Goal: Check status: Check status

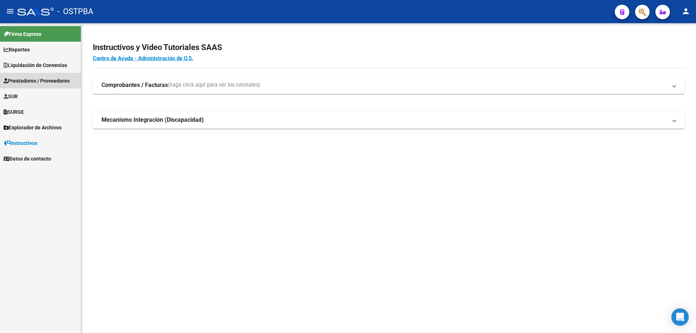
click at [35, 82] on span "Prestadores / Proveedores" at bounding box center [37, 81] width 66 height 8
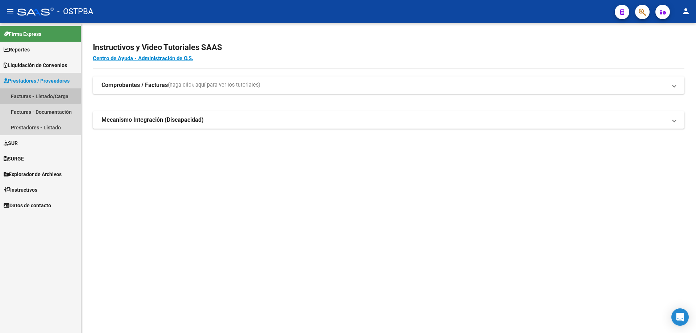
click at [29, 95] on link "Facturas - Listado/Carga" at bounding box center [40, 96] width 81 height 16
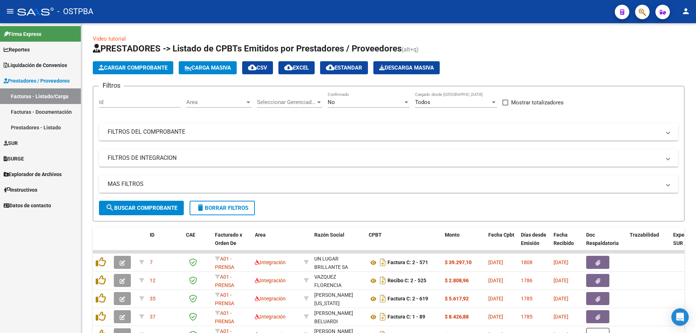
click at [248, 102] on div at bounding box center [249, 103] width 4 height 2
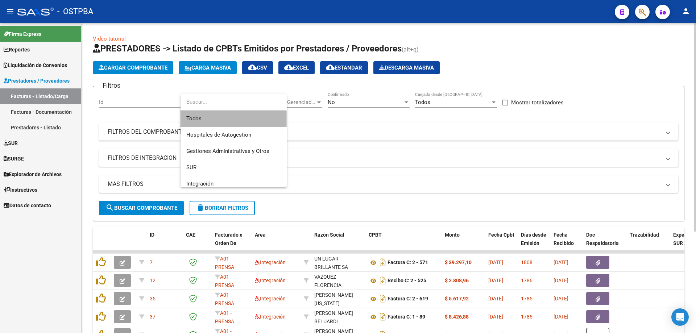
click at [201, 118] on span "Todos" at bounding box center [233, 119] width 95 height 16
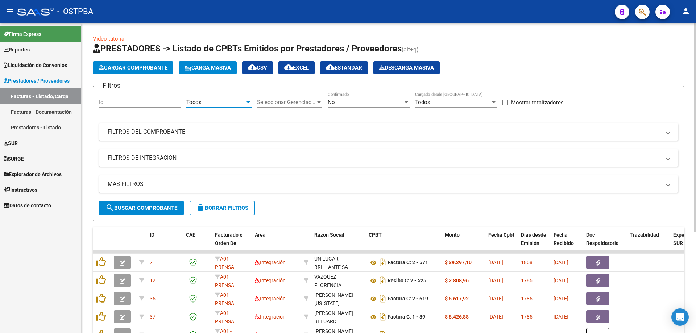
click at [319, 102] on div at bounding box center [319, 103] width 4 height 2
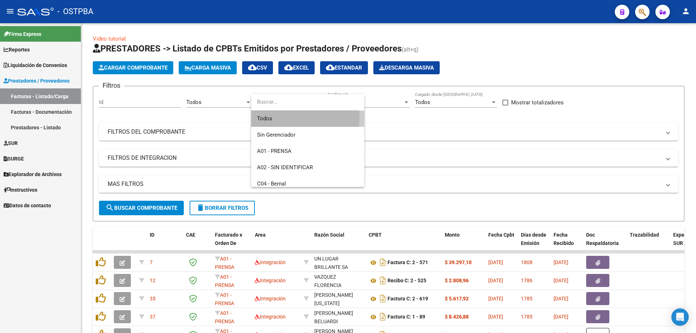
click at [275, 116] on span "Todos" at bounding box center [308, 119] width 102 height 16
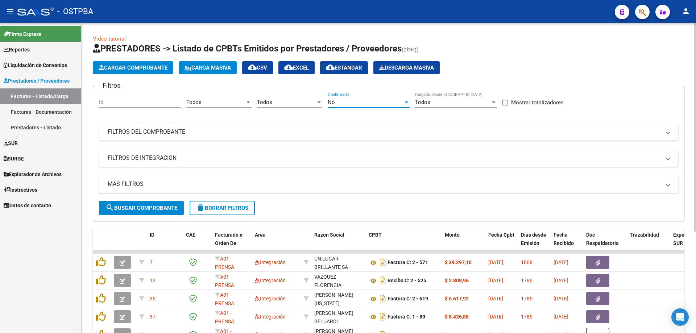
click at [404, 101] on div at bounding box center [406, 102] width 7 height 6
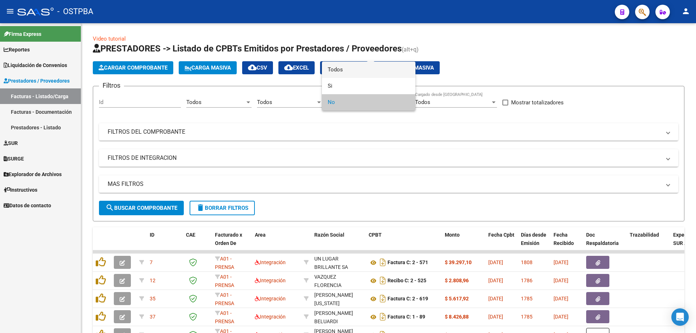
click at [330, 71] on span "Todos" at bounding box center [369, 70] width 82 height 16
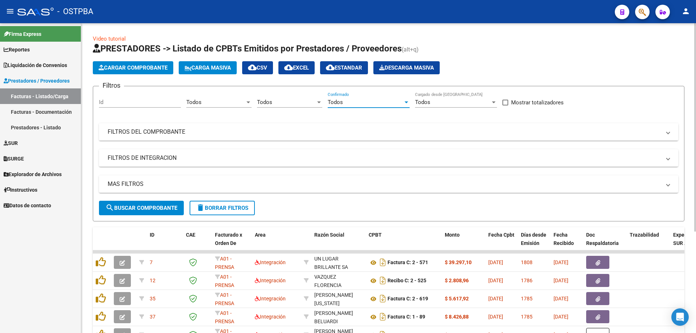
click at [127, 131] on mat-panel-title "FILTROS DEL COMPROBANTE" at bounding box center [384, 132] width 553 height 8
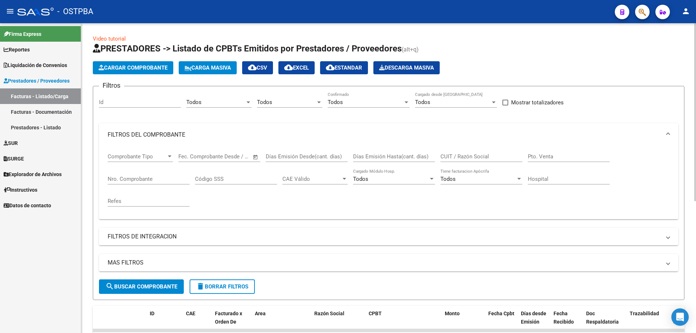
click at [119, 179] on input "Nro. Comprobante" at bounding box center [149, 179] width 82 height 7
type input "1056575"
click at [130, 284] on span "search Buscar Comprobante" at bounding box center [142, 287] width 72 height 7
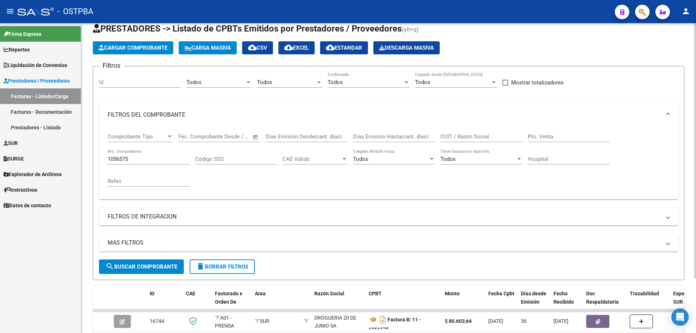
scroll to position [36, 0]
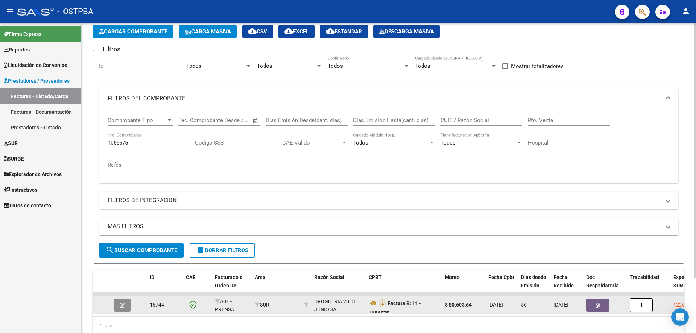
click at [122, 304] on icon "button" at bounding box center [122, 305] width 5 height 5
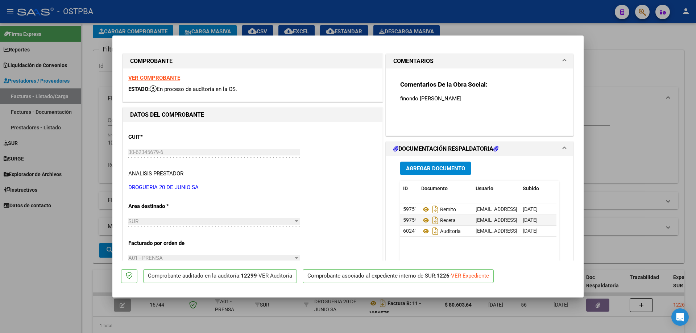
click at [150, 77] on strong "VER COMPROBANTE" at bounding box center [154, 78] width 52 height 7
click at [425, 209] on icon at bounding box center [425, 209] width 9 height 9
click at [421, 219] on icon at bounding box center [425, 220] width 9 height 9
click at [424, 231] on icon at bounding box center [425, 231] width 9 height 9
click at [314, 327] on div at bounding box center [348, 166] width 696 height 333
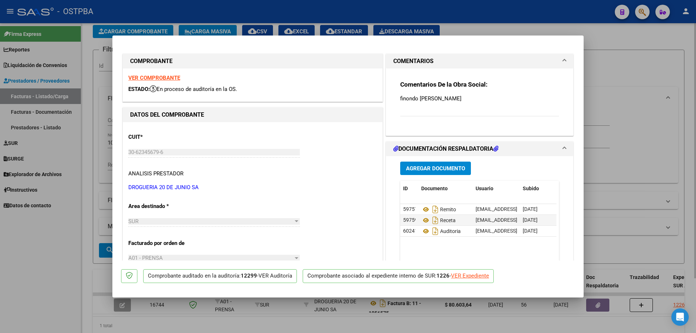
type input "$ 0,00"
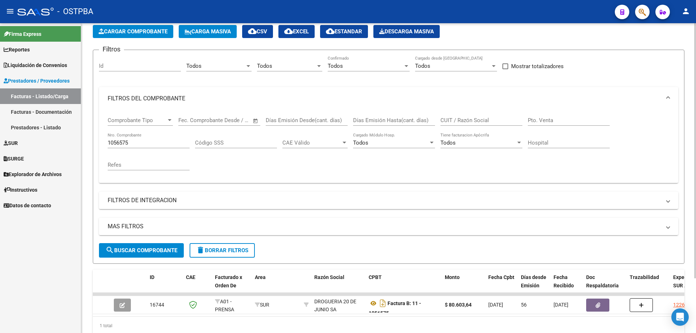
click at [149, 143] on input "1056575" at bounding box center [149, 143] width 82 height 7
type input "1060967"
click at [128, 248] on span "search Buscar Comprobante" at bounding box center [142, 250] width 72 height 7
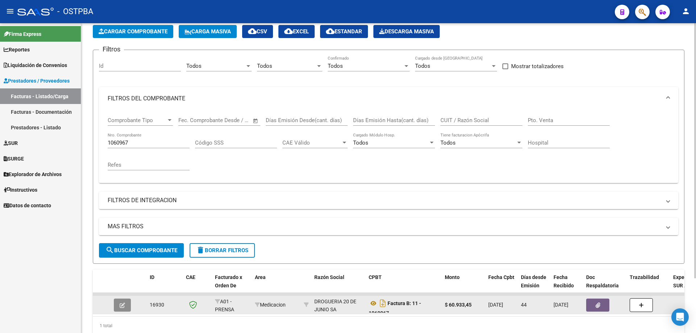
click at [123, 305] on icon "button" at bounding box center [122, 305] width 5 height 5
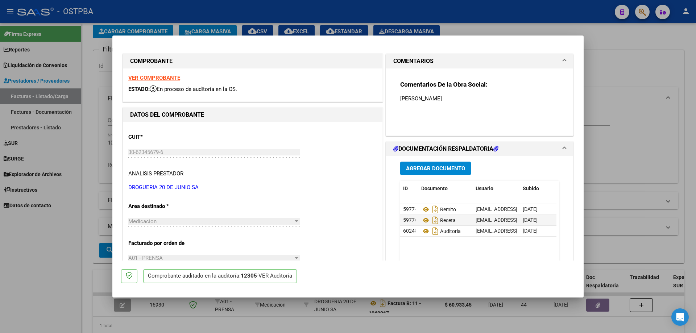
click at [141, 75] on strong "VER COMPROBANTE" at bounding box center [154, 78] width 52 height 7
click at [421, 208] on icon at bounding box center [425, 209] width 9 height 9
click at [424, 220] on icon at bounding box center [425, 220] width 9 height 9
click at [424, 231] on icon at bounding box center [425, 231] width 9 height 9
click at [335, 329] on div at bounding box center [348, 166] width 696 height 333
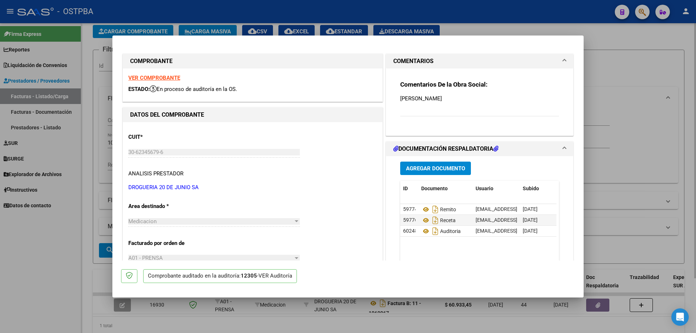
type input "$ 0,00"
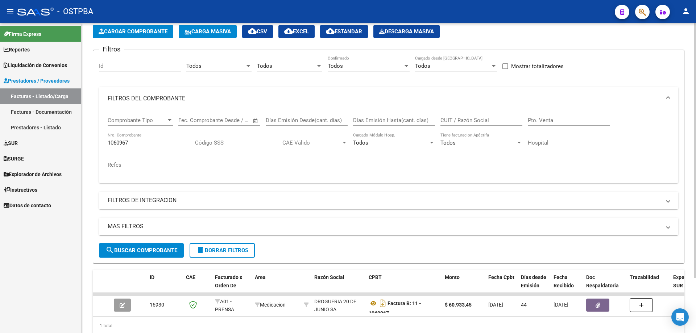
click at [143, 142] on input "1060967" at bounding box center [149, 143] width 82 height 7
type input "1064549"
click at [128, 248] on span "search Buscar Comprobante" at bounding box center [142, 250] width 72 height 7
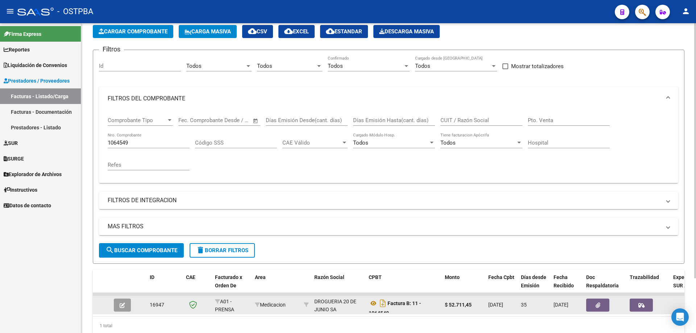
click at [128, 306] on button "button" at bounding box center [122, 305] width 17 height 13
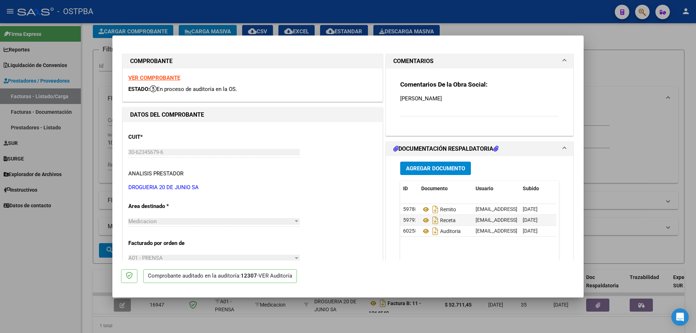
click at [165, 76] on strong "VER COMPROBANTE" at bounding box center [154, 78] width 52 height 7
click at [423, 211] on icon at bounding box center [425, 209] width 9 height 9
click at [423, 222] on icon at bounding box center [425, 220] width 9 height 9
click at [423, 232] on icon at bounding box center [425, 231] width 9 height 9
click at [301, 328] on div at bounding box center [348, 166] width 696 height 333
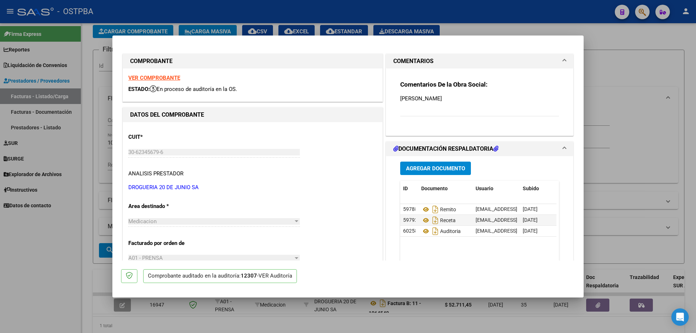
type input "$ 0,00"
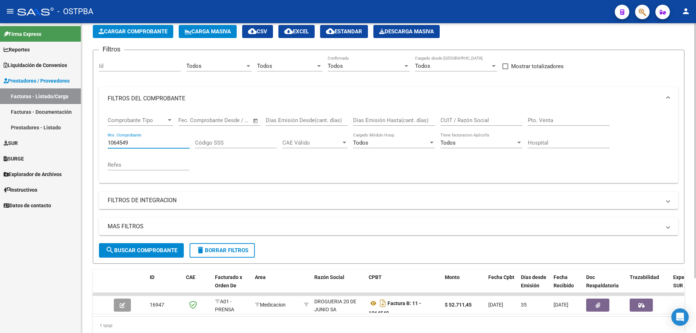
click at [164, 139] on div "1064549 Nro. Comprobante" at bounding box center [149, 141] width 82 height 16
type input "1064551"
click at [152, 251] on span "search Buscar Comprobante" at bounding box center [142, 250] width 72 height 7
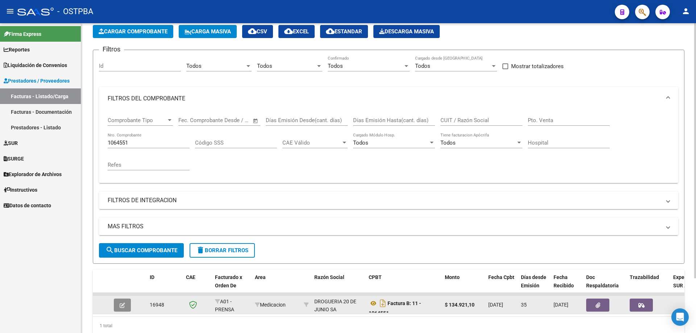
click at [119, 302] on button "button" at bounding box center [122, 305] width 17 height 13
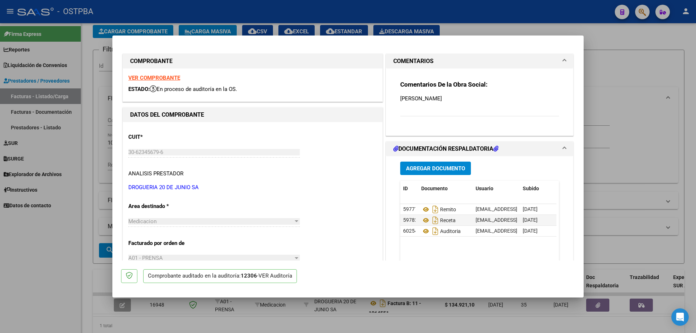
click at [157, 79] on strong "VER COMPROBANTE" at bounding box center [154, 78] width 52 height 7
click at [424, 209] on icon at bounding box center [425, 209] width 9 height 9
click at [423, 220] on icon at bounding box center [425, 220] width 9 height 9
click at [425, 229] on icon at bounding box center [425, 231] width 9 height 9
click at [297, 324] on div at bounding box center [348, 166] width 696 height 333
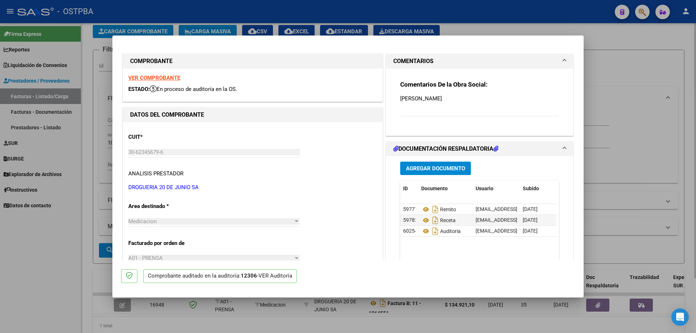
type input "$ 0,00"
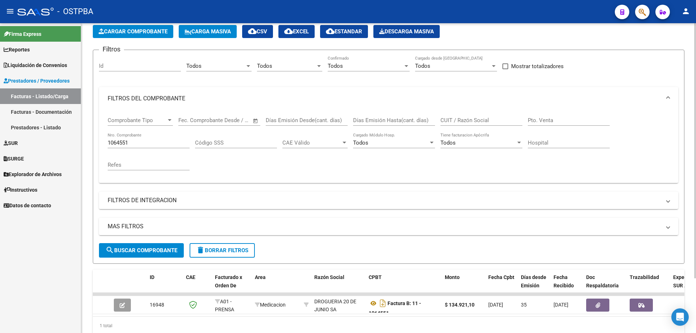
click at [167, 143] on input "1064551" at bounding box center [149, 143] width 82 height 7
type input "1065908"
click at [131, 247] on button "search Buscar Comprobante" at bounding box center [141, 250] width 85 height 15
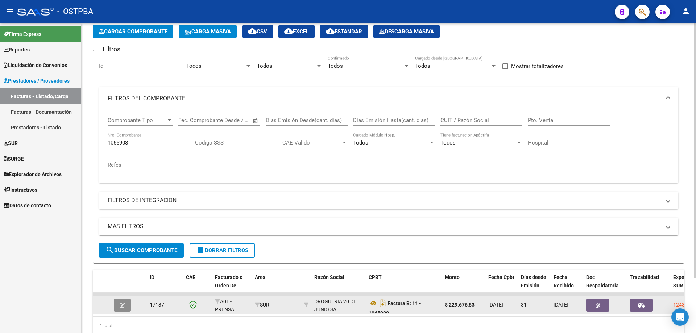
click at [120, 305] on icon "button" at bounding box center [122, 305] width 5 height 5
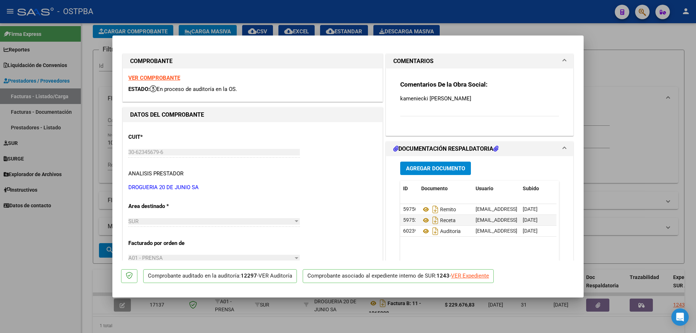
click at [147, 75] on strong "VER COMPROBANTE" at bounding box center [154, 78] width 52 height 7
click at [424, 208] on icon at bounding box center [425, 209] width 9 height 9
click at [423, 222] on icon at bounding box center [425, 220] width 9 height 9
click at [423, 232] on icon at bounding box center [425, 231] width 9 height 9
click at [283, 329] on div at bounding box center [348, 166] width 696 height 333
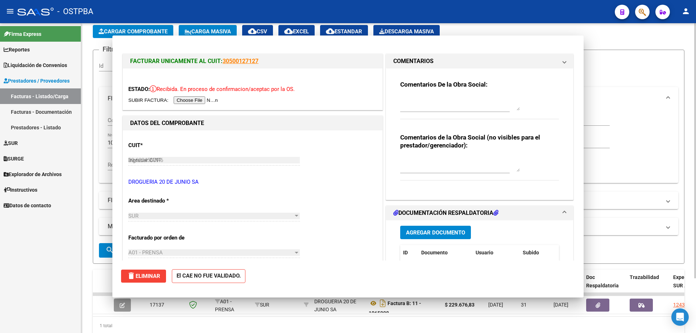
type input "$ 0,00"
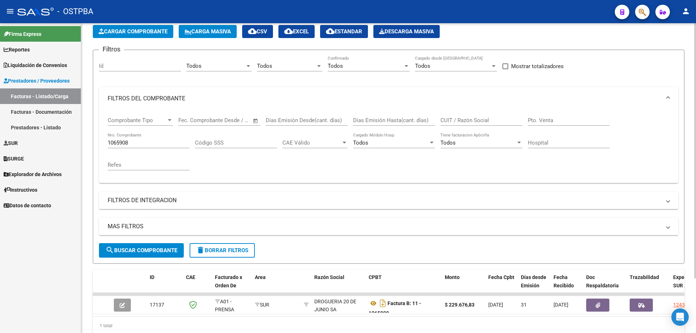
click at [155, 144] on input "1065908" at bounding box center [149, 143] width 82 height 7
type input "1065862"
click at [128, 252] on span "search Buscar Comprobante" at bounding box center [142, 250] width 72 height 7
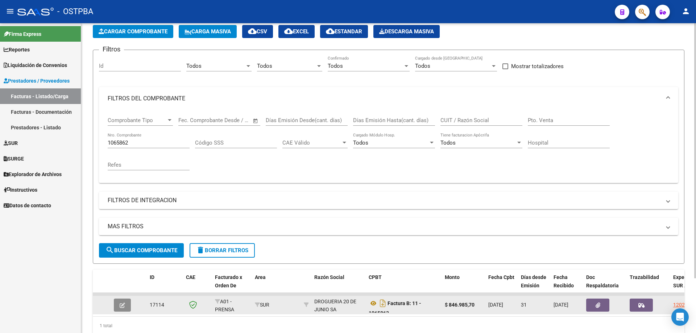
click at [119, 305] on button "button" at bounding box center [122, 305] width 17 height 13
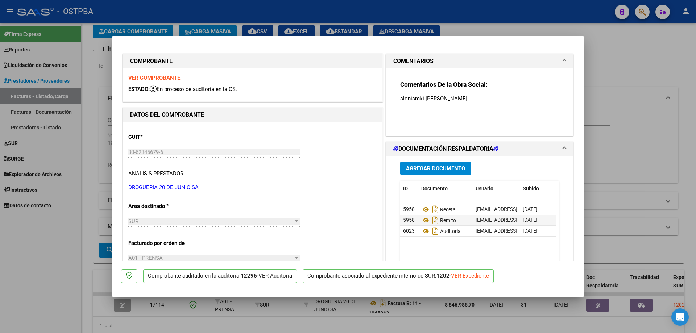
click at [148, 75] on strong "VER COMPROBANTE" at bounding box center [154, 78] width 52 height 7
click at [423, 220] on icon at bounding box center [425, 220] width 9 height 9
click at [422, 209] on icon at bounding box center [425, 209] width 9 height 9
click at [422, 231] on icon at bounding box center [425, 231] width 9 height 9
click at [338, 329] on div at bounding box center [348, 166] width 696 height 333
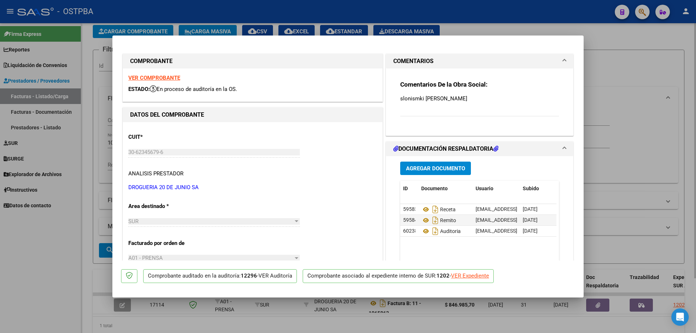
type input "$ 0,00"
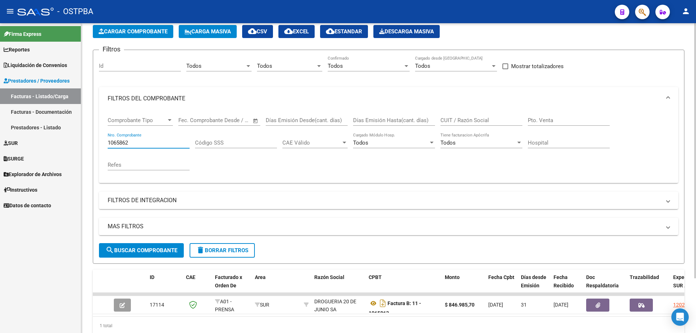
click at [147, 143] on input "1065862" at bounding box center [149, 143] width 82 height 7
click at [135, 250] on span "search Buscar Comprobante" at bounding box center [142, 250] width 72 height 7
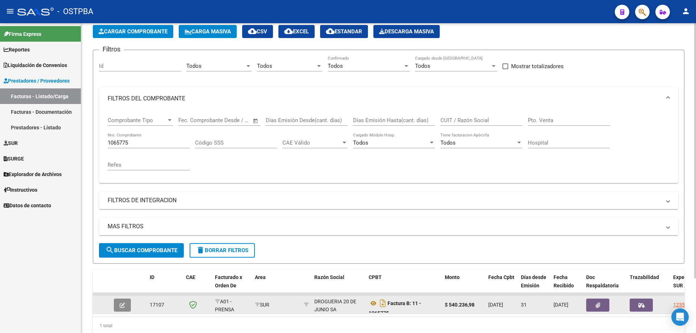
click at [123, 305] on icon "button" at bounding box center [122, 305] width 5 height 5
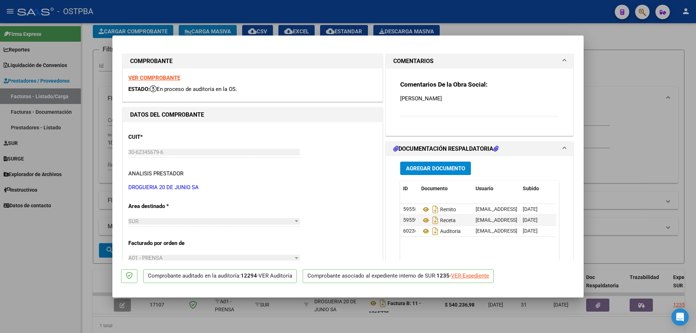
click at [146, 76] on strong "VER COMPROBANTE" at bounding box center [154, 78] width 52 height 7
click at [423, 208] on icon at bounding box center [425, 209] width 9 height 9
click at [156, 78] on strong "VER COMPROBANTE" at bounding box center [154, 78] width 52 height 7
click at [425, 221] on icon at bounding box center [425, 220] width 9 height 9
click at [422, 231] on icon at bounding box center [425, 231] width 9 height 9
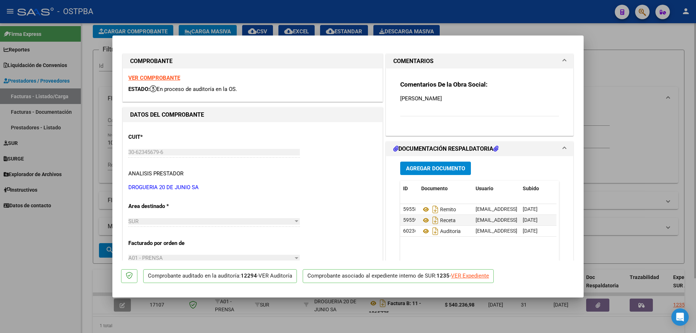
drag, startPoint x: 238, startPoint y: 326, endPoint x: 227, endPoint y: 322, distance: 11.0
click at [237, 325] on div at bounding box center [348, 166] width 696 height 333
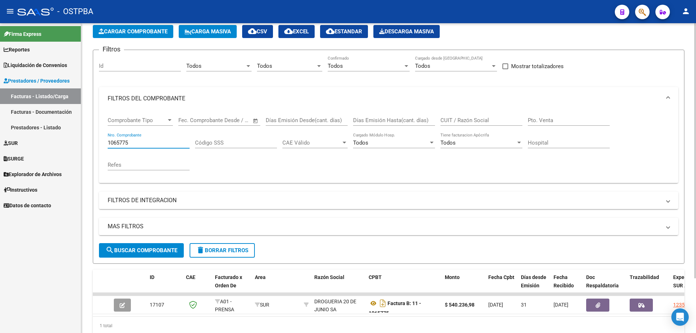
click at [154, 140] on input "1065775" at bounding box center [149, 143] width 82 height 7
type input "1067025"
click at [148, 248] on span "search Buscar Comprobante" at bounding box center [142, 250] width 72 height 7
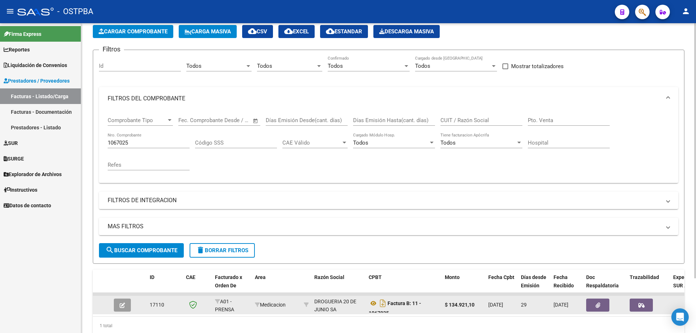
click at [125, 304] on button "button" at bounding box center [122, 305] width 17 height 13
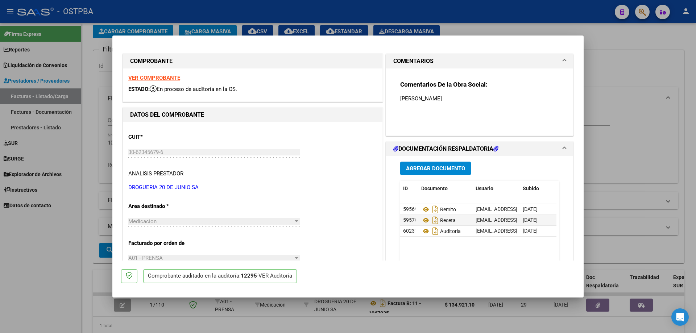
click at [149, 78] on strong "VER COMPROBANTE" at bounding box center [154, 78] width 52 height 7
click at [424, 209] on icon at bounding box center [425, 209] width 9 height 9
click at [423, 220] on icon at bounding box center [425, 220] width 9 height 9
click at [423, 231] on icon at bounding box center [425, 231] width 9 height 9
click at [303, 326] on div at bounding box center [348, 166] width 696 height 333
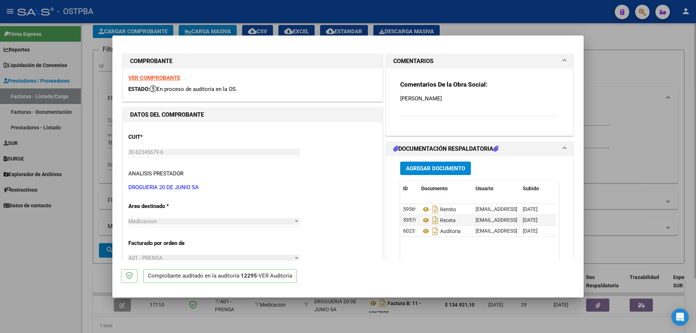
type input "$ 0,00"
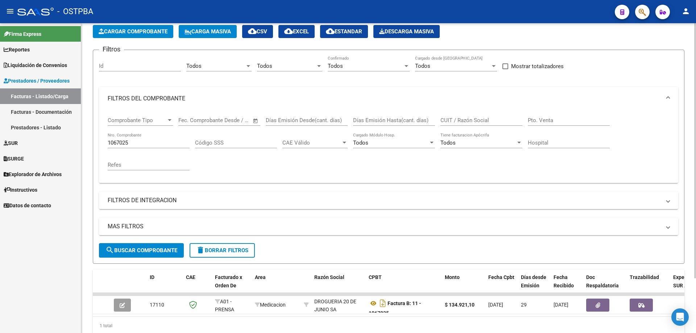
click at [149, 140] on input "1067025" at bounding box center [149, 143] width 82 height 7
type input "1067058"
click at [138, 250] on span "search Buscar Comprobante" at bounding box center [142, 250] width 72 height 7
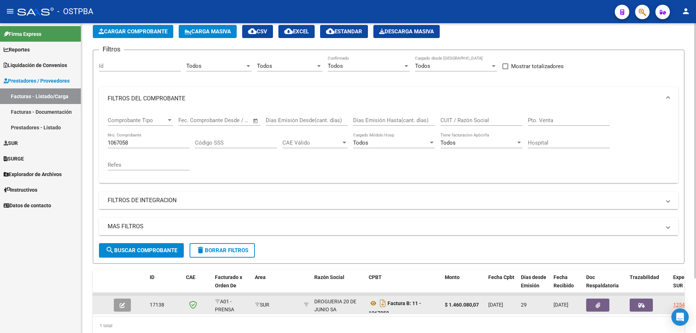
click at [122, 306] on icon "button" at bounding box center [122, 305] width 5 height 5
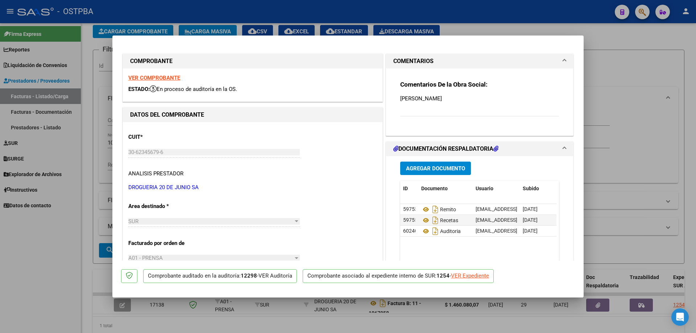
click at [151, 77] on strong "VER COMPROBANTE" at bounding box center [154, 78] width 52 height 7
click at [423, 211] on icon at bounding box center [425, 209] width 9 height 9
click at [423, 221] on icon at bounding box center [425, 220] width 9 height 9
click at [425, 231] on icon at bounding box center [425, 231] width 9 height 9
click at [203, 323] on div at bounding box center [348, 166] width 696 height 333
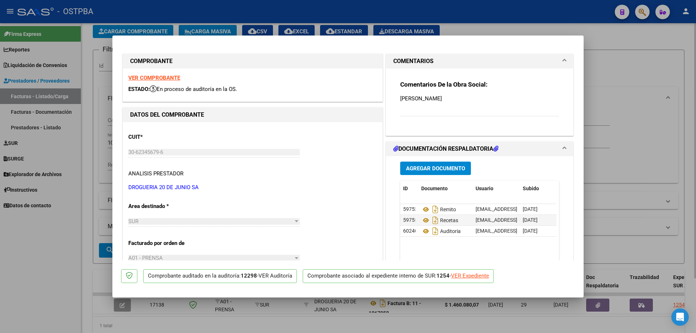
type input "$ 0,00"
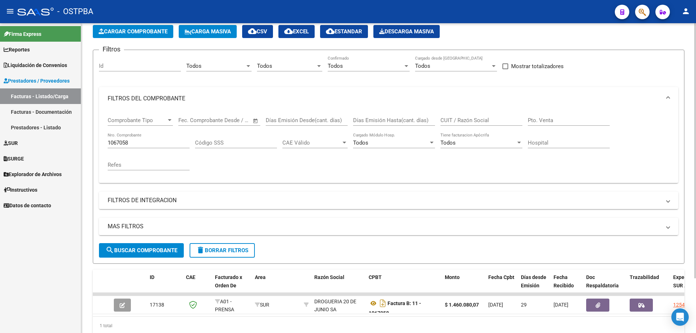
click at [152, 142] on input "1067058" at bounding box center [149, 143] width 82 height 7
type input "1"
type input "72704"
click at [141, 250] on span "search Buscar Comprobante" at bounding box center [142, 250] width 72 height 7
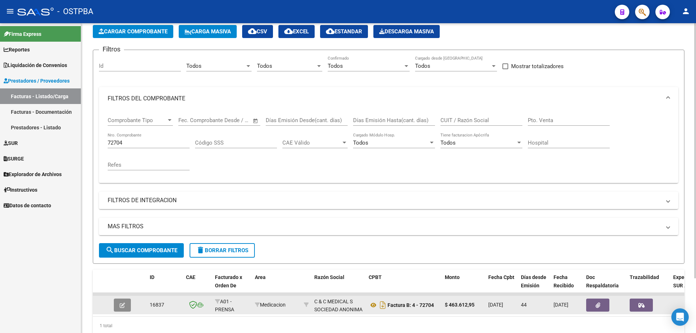
click at [120, 306] on icon "button" at bounding box center [122, 305] width 5 height 5
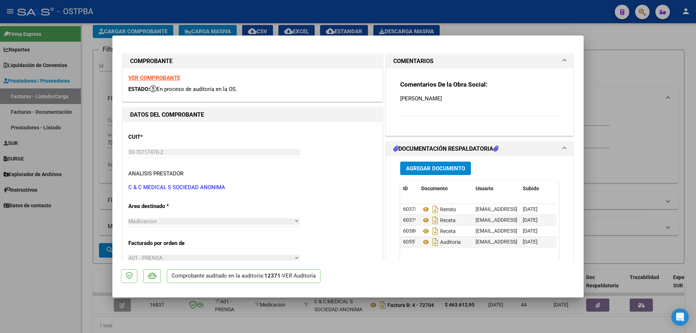
click at [145, 76] on strong "VER COMPROBANTE" at bounding box center [154, 78] width 52 height 7
click at [423, 209] on icon at bounding box center [425, 209] width 9 height 9
click at [424, 219] on icon at bounding box center [425, 220] width 9 height 9
click at [423, 243] on icon at bounding box center [425, 242] width 9 height 9
click at [357, 328] on div at bounding box center [348, 166] width 696 height 333
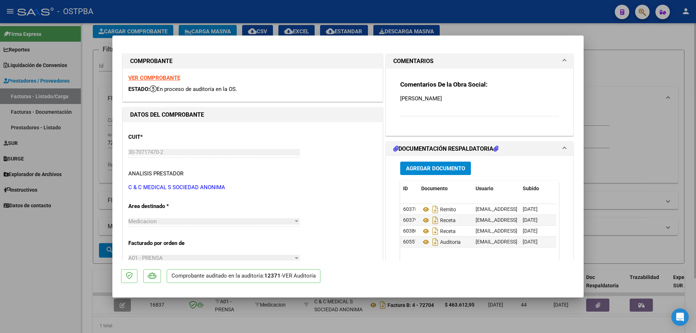
type input "$ 0,00"
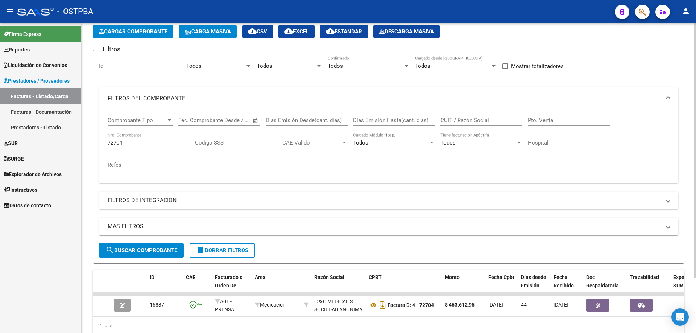
click at [137, 145] on input "72704" at bounding box center [149, 143] width 82 height 7
type input "7"
type input "20567"
click at [143, 251] on span "search Buscar Comprobante" at bounding box center [142, 250] width 72 height 7
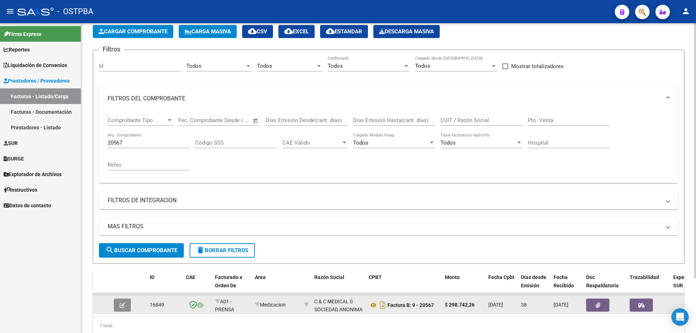
click at [119, 305] on button "button" at bounding box center [122, 305] width 17 height 13
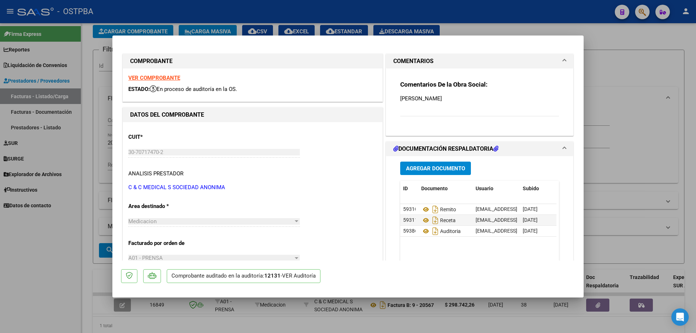
click at [145, 78] on strong "VER COMPROBANTE" at bounding box center [154, 78] width 52 height 7
click at [421, 208] on icon at bounding box center [425, 209] width 9 height 9
click at [424, 222] on icon at bounding box center [425, 220] width 9 height 9
click at [423, 230] on icon at bounding box center [425, 231] width 9 height 9
click at [370, 321] on div at bounding box center [348, 166] width 696 height 333
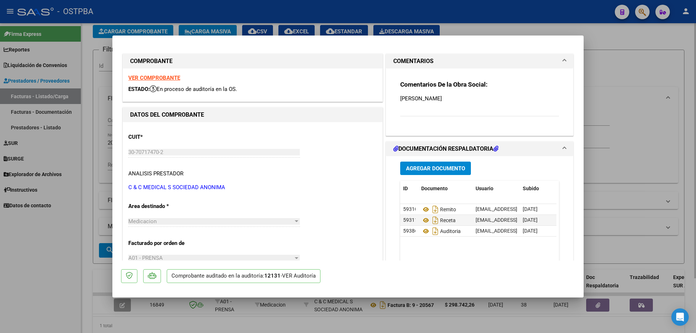
type input "$ 0,00"
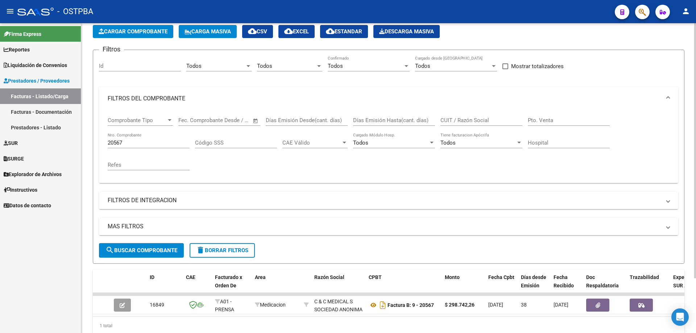
click at [155, 144] on input "20567" at bounding box center [149, 143] width 82 height 7
type input "20546"
click at [135, 251] on span "search Buscar Comprobante" at bounding box center [142, 250] width 72 height 7
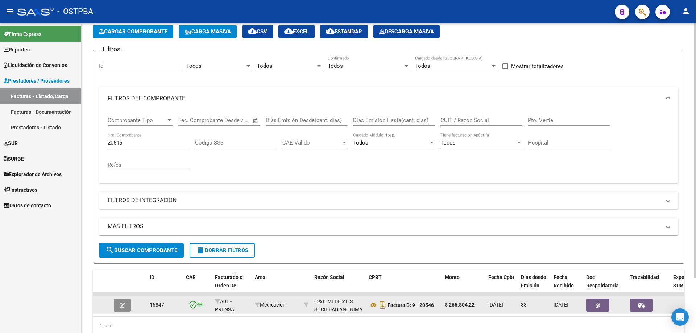
click at [124, 304] on icon "button" at bounding box center [122, 305] width 5 height 5
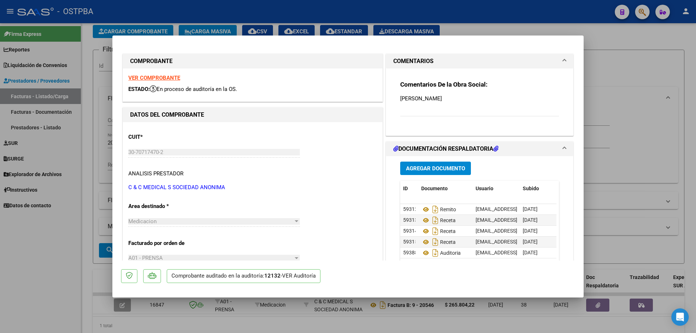
click at [156, 77] on strong "VER COMPROBANTE" at bounding box center [154, 78] width 52 height 7
click at [422, 209] on icon at bounding box center [425, 209] width 9 height 9
click at [423, 220] on icon at bounding box center [425, 220] width 9 height 9
click at [423, 255] on icon at bounding box center [425, 253] width 9 height 9
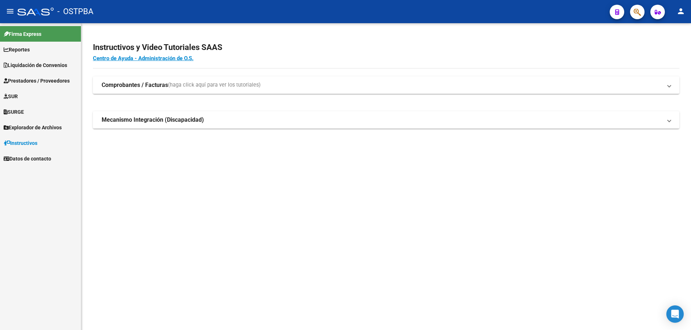
click at [29, 80] on span "Prestadores / Proveedores" at bounding box center [37, 81] width 66 height 8
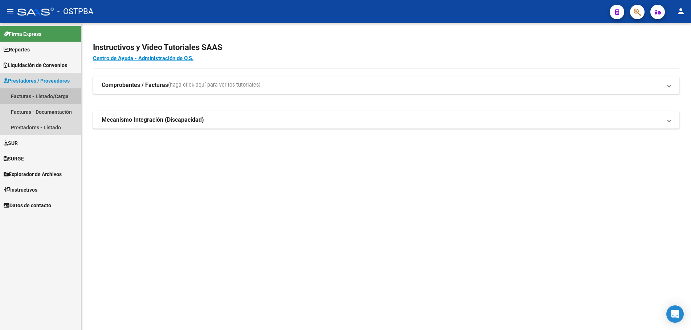
click at [21, 95] on link "Facturas - Listado/Carga" at bounding box center [40, 96] width 81 height 16
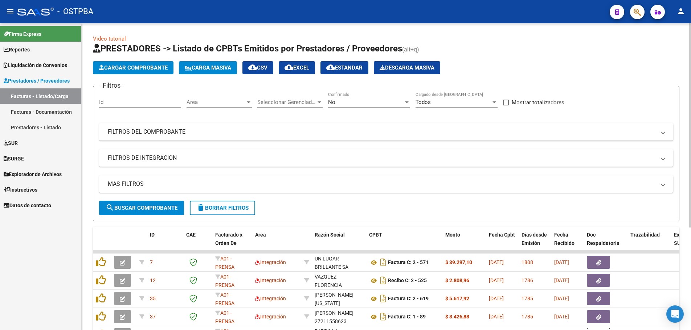
click at [248, 104] on div at bounding box center [248, 102] width 7 height 6
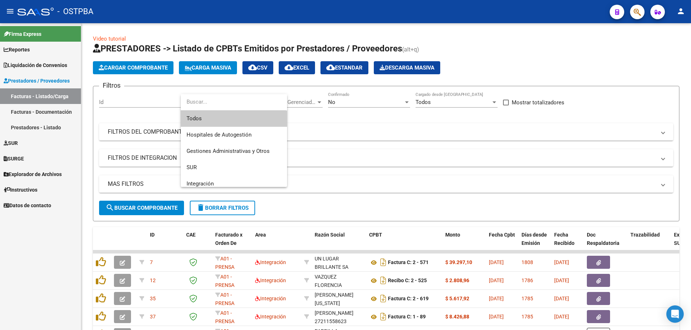
click at [206, 118] on span "Todos" at bounding box center [233, 119] width 95 height 16
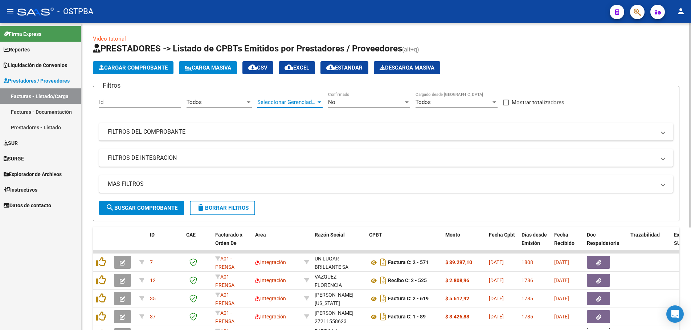
click at [321, 101] on div at bounding box center [319, 102] width 7 height 6
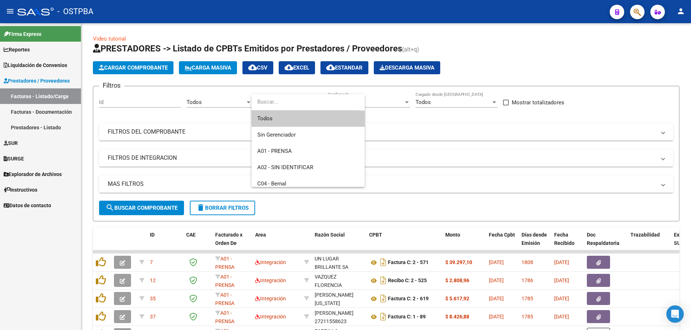
click at [280, 116] on span "Todos" at bounding box center [308, 119] width 102 height 16
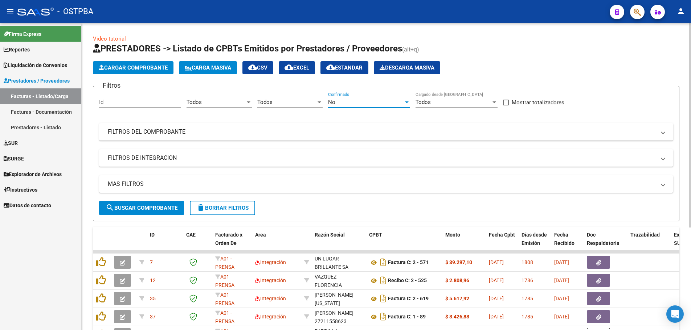
click at [408, 100] on div at bounding box center [406, 102] width 7 height 6
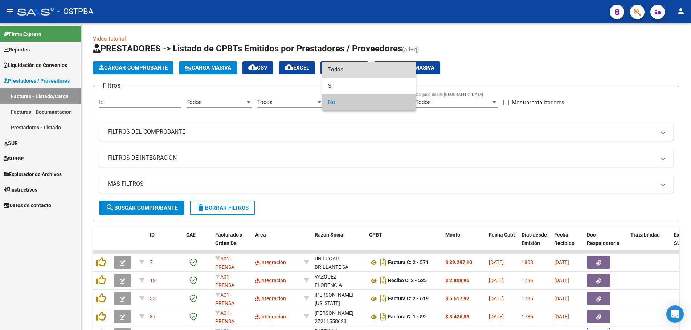
click at [337, 68] on span "Todos" at bounding box center [369, 70] width 82 height 16
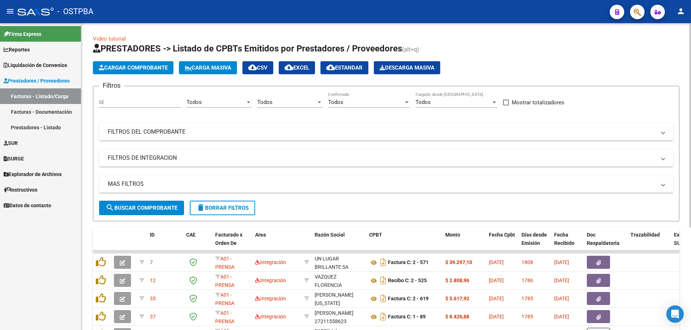
click at [132, 133] on mat-panel-title "FILTROS DEL COMPROBANTE" at bounding box center [382, 132] width 548 height 8
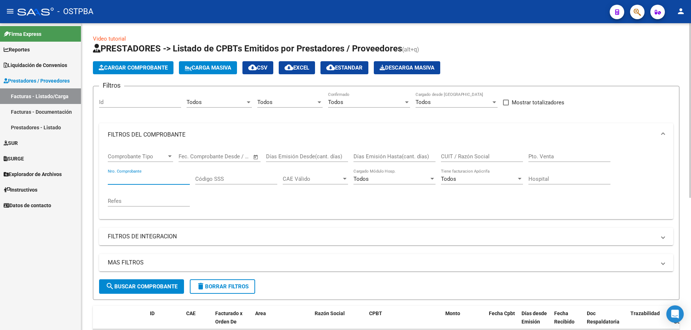
click at [125, 178] on input "Nro. Comprobante" at bounding box center [149, 179] width 82 height 7
type input "20546"
click at [141, 284] on span "search Buscar Comprobante" at bounding box center [142, 287] width 72 height 7
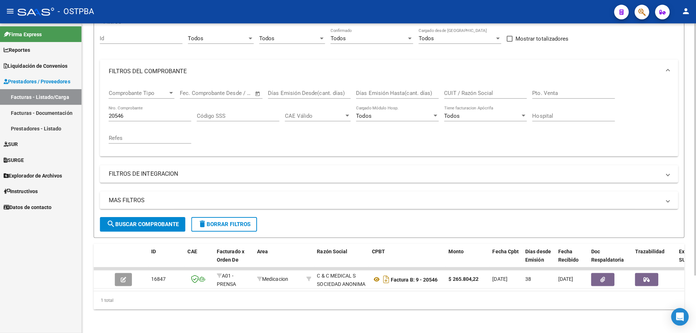
scroll to position [70, 0]
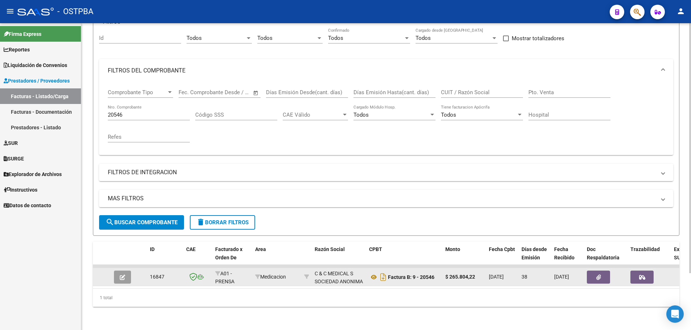
click at [122, 275] on icon "button" at bounding box center [122, 277] width 5 height 5
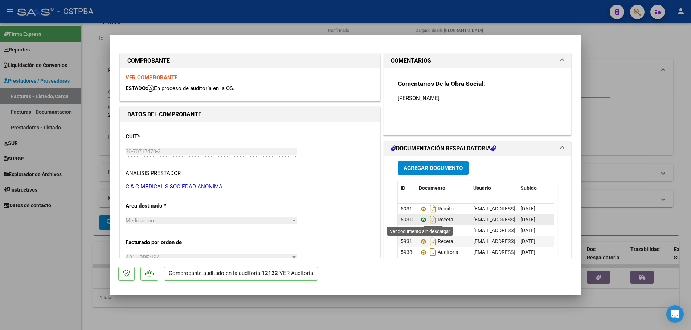
click at [420, 219] on icon at bounding box center [423, 220] width 9 height 9
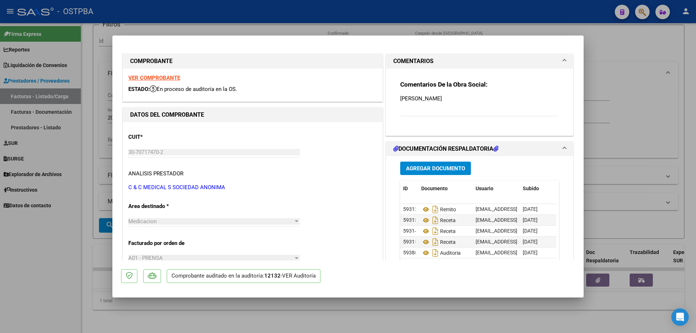
scroll to position [67, 0]
click at [423, 252] on icon at bounding box center [425, 253] width 9 height 9
drag, startPoint x: 391, startPoint y: 318, endPoint x: 387, endPoint y: 312, distance: 7.2
click at [391, 316] on div at bounding box center [348, 166] width 696 height 333
type input "$ 0,00"
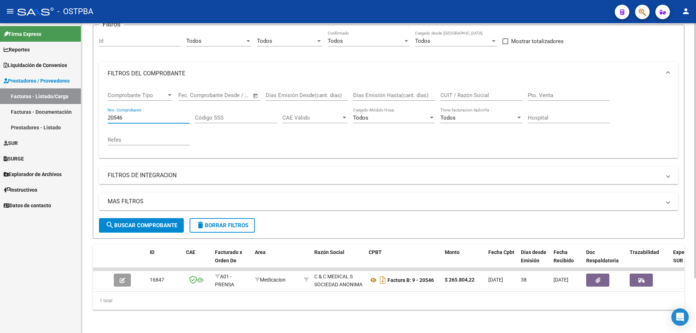
click at [143, 115] on input "20546" at bounding box center [149, 118] width 82 height 7
type input "20548"
click at [124, 222] on span "search Buscar Comprobante" at bounding box center [142, 225] width 72 height 7
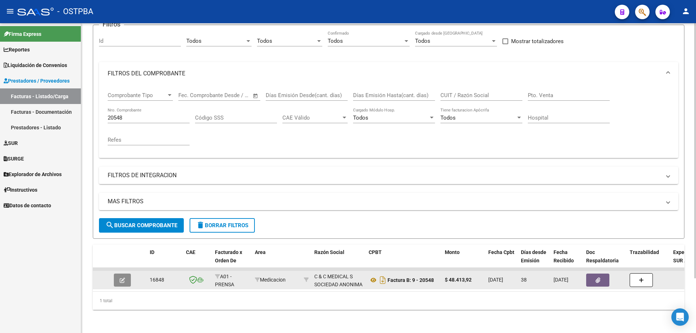
click at [120, 278] on icon "button" at bounding box center [122, 280] width 5 height 5
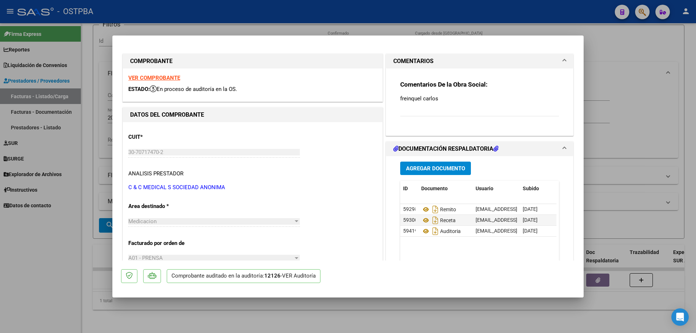
click at [160, 77] on strong "VER COMPROBANTE" at bounding box center [154, 78] width 52 height 7
click at [421, 210] on icon at bounding box center [425, 209] width 9 height 9
click at [421, 219] on icon at bounding box center [425, 220] width 9 height 9
click at [421, 231] on icon at bounding box center [425, 231] width 9 height 9
click at [234, 313] on div at bounding box center [348, 166] width 696 height 333
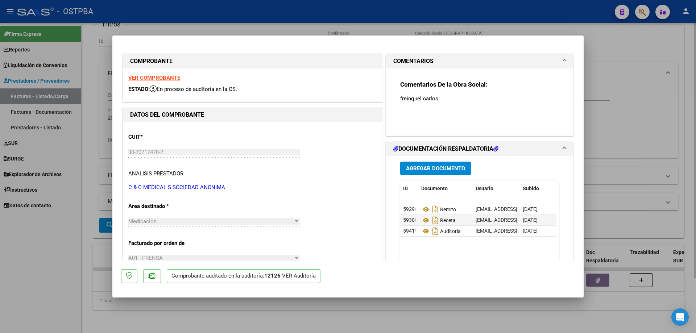
type input "$ 0,00"
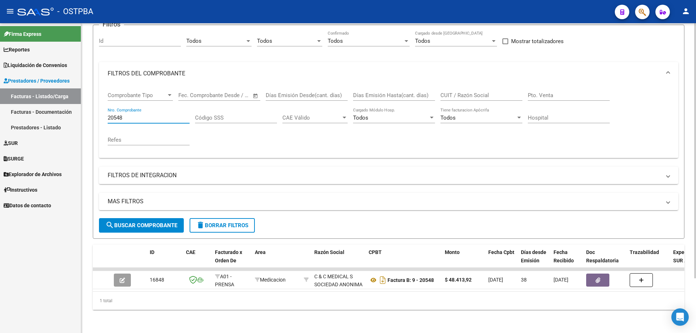
click at [142, 115] on input "20548" at bounding box center [149, 118] width 82 height 7
type input "2"
type input "72840"
click at [142, 222] on span "search Buscar Comprobante" at bounding box center [142, 225] width 72 height 7
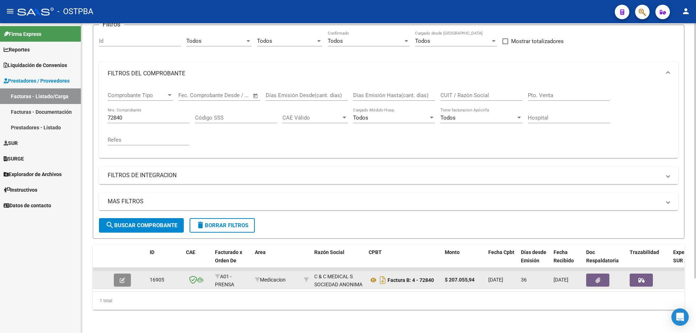
click at [126, 274] on button "button" at bounding box center [122, 280] width 17 height 13
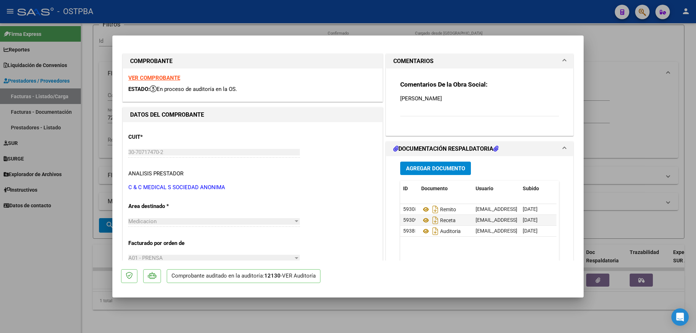
click at [141, 77] on strong "VER COMPROBANTE" at bounding box center [154, 78] width 52 height 7
click at [423, 208] on icon at bounding box center [425, 209] width 9 height 9
click at [423, 221] on icon at bounding box center [425, 220] width 9 height 9
click at [423, 231] on icon at bounding box center [425, 231] width 9 height 9
click at [387, 322] on div at bounding box center [348, 166] width 696 height 333
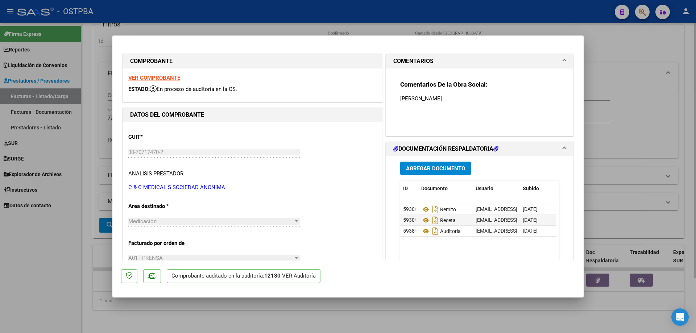
type input "$ 0,00"
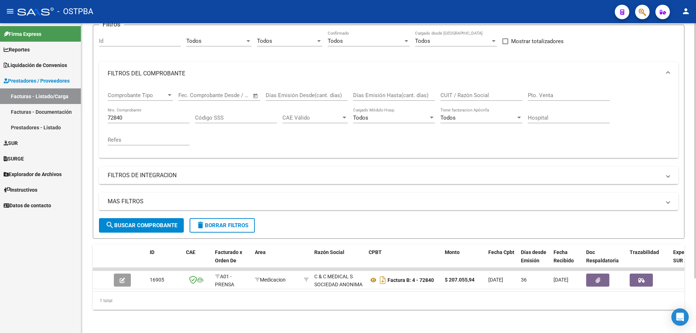
click at [145, 115] on input "72840" at bounding box center [149, 118] width 82 height 7
type input "7"
click at [147, 222] on span "search Buscar Comprobante" at bounding box center [142, 225] width 72 height 7
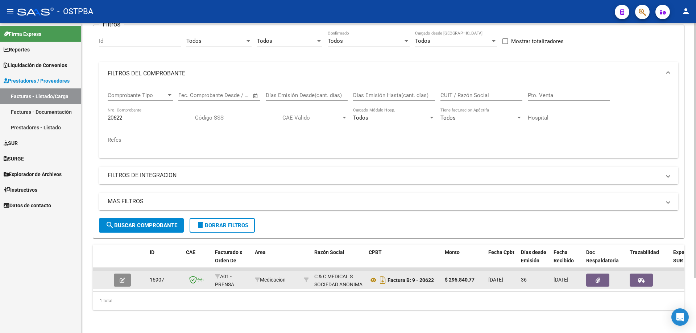
click at [121, 278] on icon "button" at bounding box center [122, 280] width 5 height 5
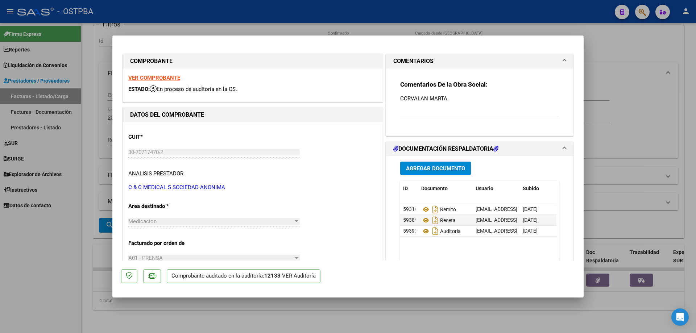
click at [148, 76] on strong "VER COMPROBANTE" at bounding box center [154, 78] width 52 height 7
click at [423, 210] on icon at bounding box center [425, 209] width 9 height 9
click at [424, 219] on icon at bounding box center [425, 220] width 9 height 9
click at [425, 230] on icon at bounding box center [425, 231] width 9 height 9
click at [346, 326] on div at bounding box center [348, 166] width 696 height 333
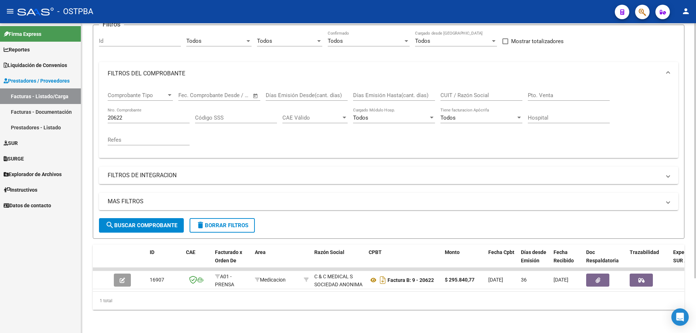
click at [151, 115] on input "20622" at bounding box center [149, 118] width 82 height 7
type input "2"
type input "72841"
click at [144, 218] on button "search Buscar Comprobante" at bounding box center [141, 225] width 85 height 15
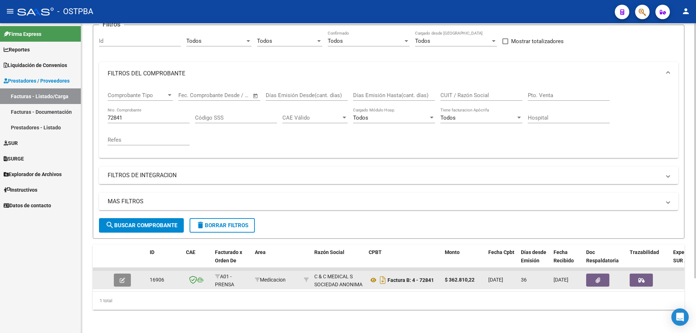
click at [119, 274] on button "button" at bounding box center [122, 280] width 17 height 13
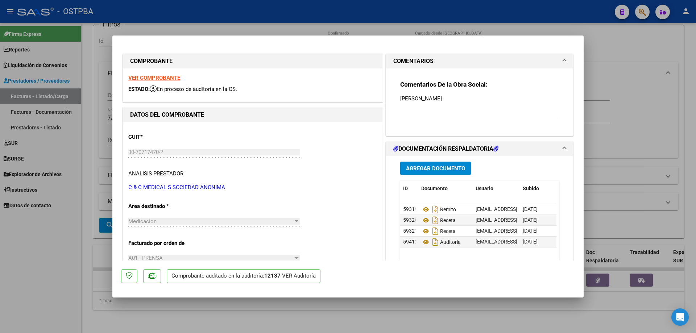
click at [159, 77] on strong "VER COMPROBANTE" at bounding box center [154, 78] width 52 height 7
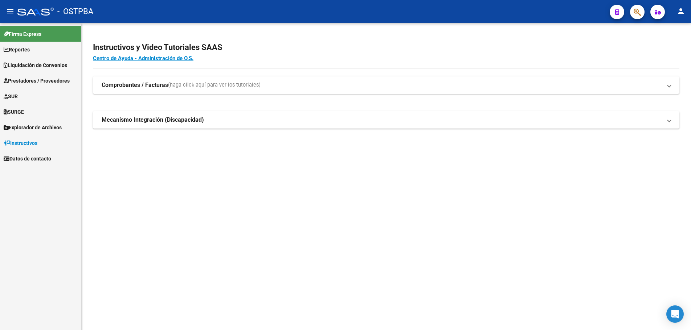
click at [18, 79] on span "Prestadores / Proveedores" at bounding box center [37, 81] width 66 height 8
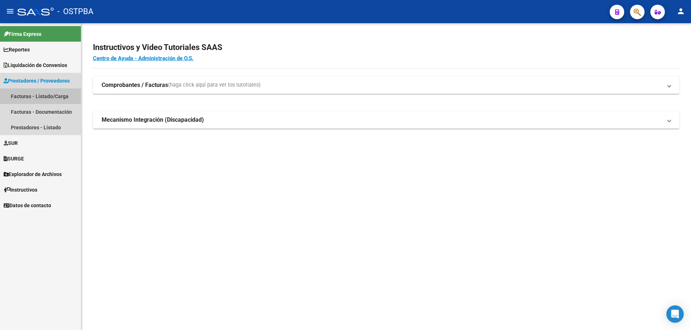
click at [15, 95] on link "Facturas - Listado/Carga" at bounding box center [40, 96] width 81 height 16
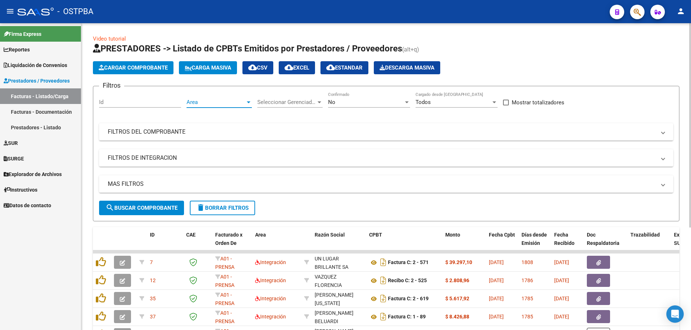
click at [248, 100] on div at bounding box center [248, 102] width 7 height 6
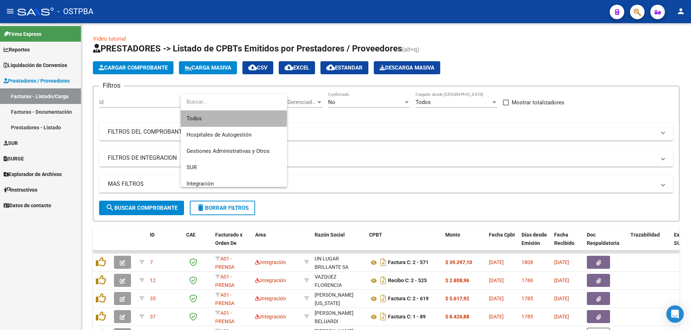
click at [200, 116] on span "Todos" at bounding box center [233, 119] width 95 height 16
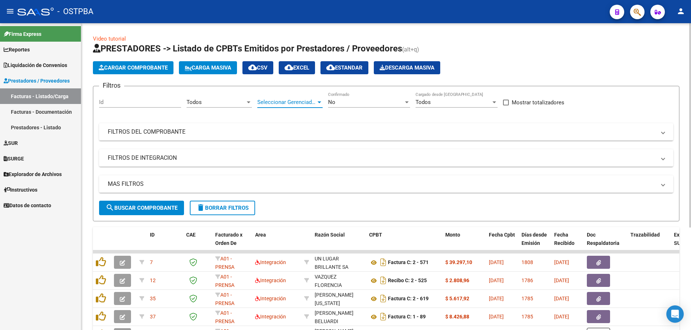
click at [318, 102] on div at bounding box center [319, 103] width 4 height 2
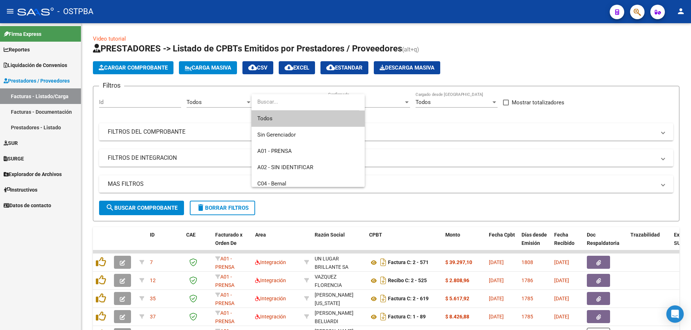
click at [262, 118] on span "Todos" at bounding box center [308, 119] width 102 height 16
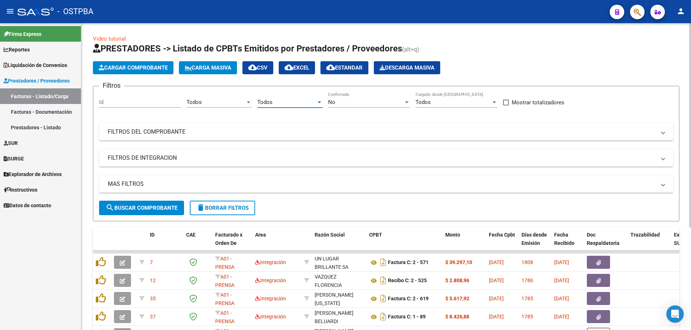
click at [406, 99] on div at bounding box center [406, 102] width 7 height 6
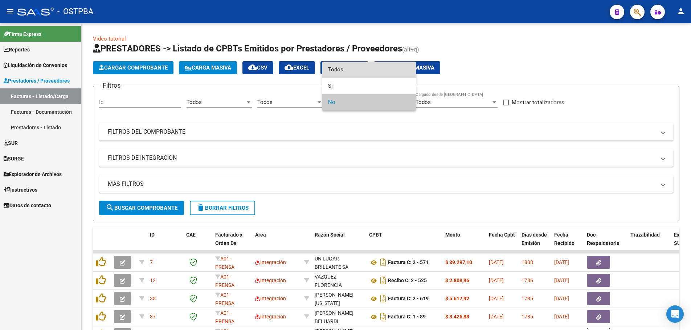
click at [341, 68] on span "Todos" at bounding box center [369, 70] width 82 height 16
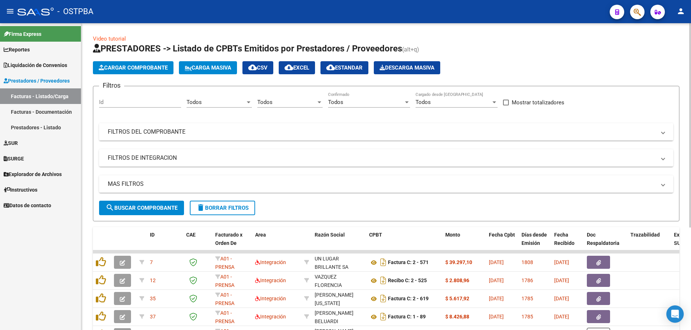
click at [142, 131] on mat-panel-title "FILTROS DEL COMPROBANTE" at bounding box center [382, 132] width 548 height 8
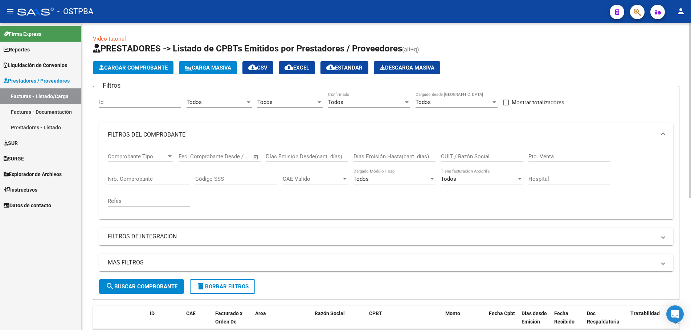
click at [125, 176] on input "Nro. Comprobante" at bounding box center [149, 179] width 82 height 7
click at [153, 284] on span "search Buscar Comprobante" at bounding box center [142, 287] width 72 height 7
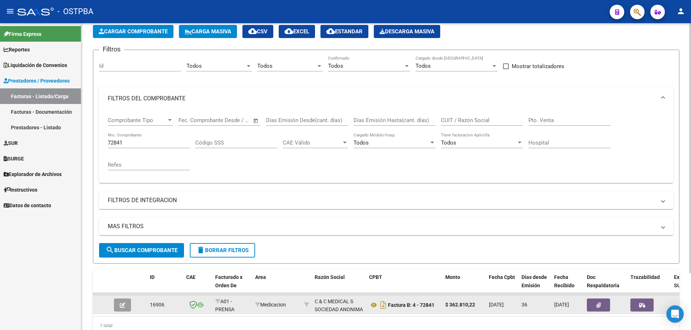
click at [127, 301] on button "button" at bounding box center [122, 305] width 17 height 13
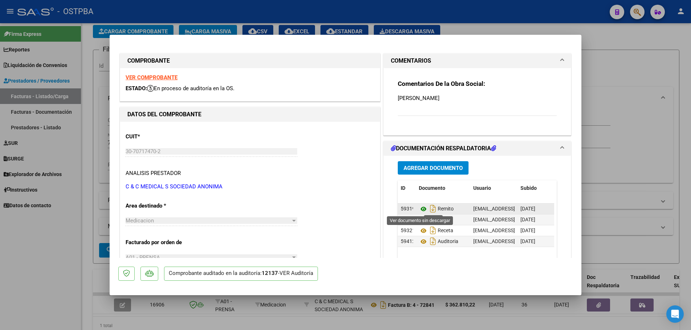
click at [420, 209] on icon at bounding box center [423, 209] width 9 height 9
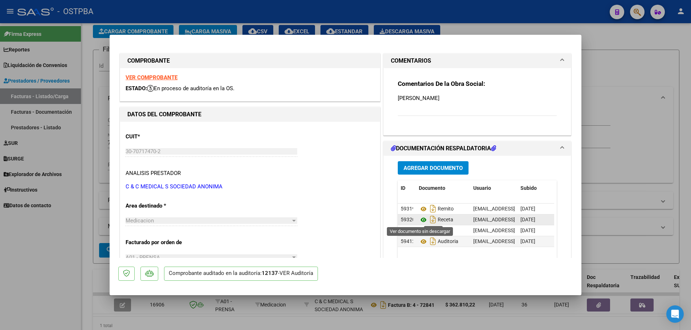
click at [419, 218] on icon at bounding box center [423, 220] width 9 height 9
click at [420, 241] on icon at bounding box center [423, 242] width 9 height 9
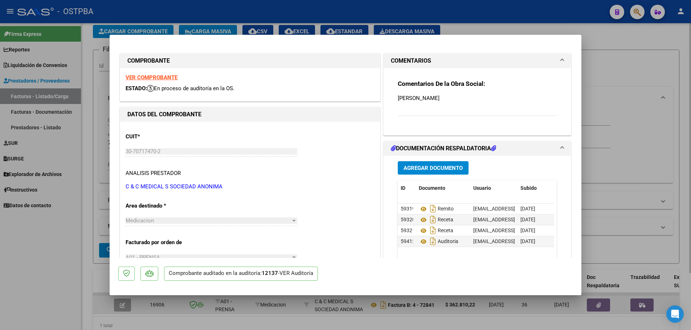
click at [258, 309] on div at bounding box center [345, 165] width 691 height 330
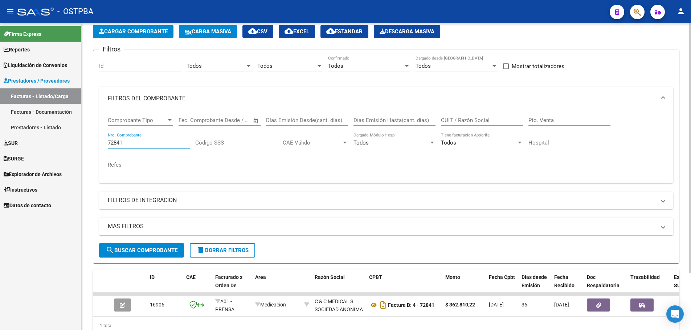
click at [141, 140] on input "72841" at bounding box center [149, 143] width 82 height 7
type input "72899"
click at [148, 251] on span "search Buscar Comprobante" at bounding box center [142, 250] width 72 height 7
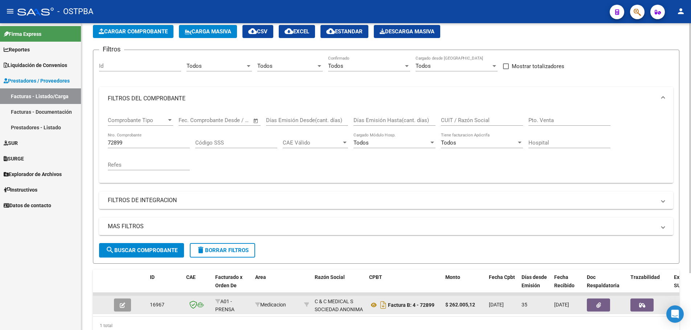
click at [124, 305] on icon "button" at bounding box center [122, 305] width 5 height 5
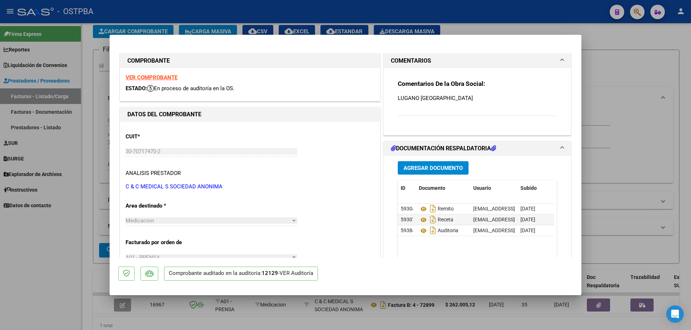
click at [149, 77] on strong "VER COMPROBANTE" at bounding box center [151, 77] width 52 height 7
click at [419, 208] on icon at bounding box center [423, 209] width 9 height 9
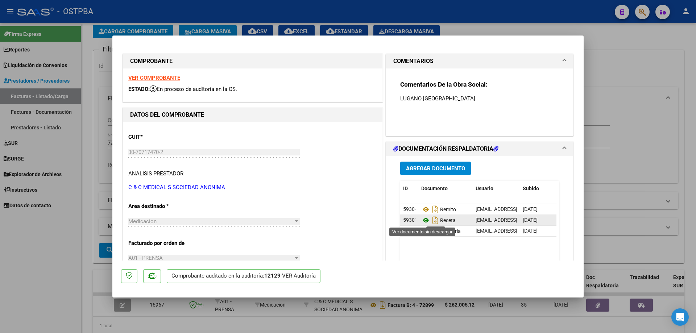
click at [423, 218] on icon at bounding box center [425, 220] width 9 height 9
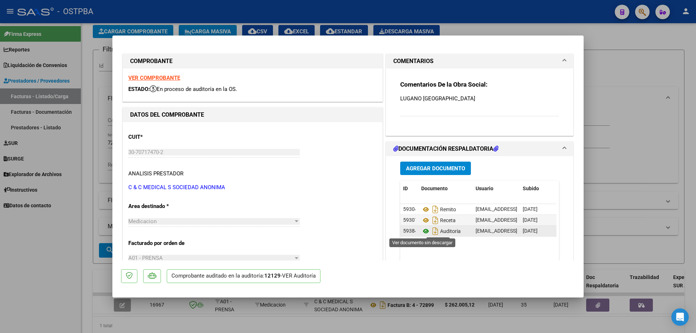
click at [421, 231] on icon at bounding box center [425, 231] width 9 height 9
click at [315, 326] on div at bounding box center [348, 166] width 696 height 333
type input "$ 0,00"
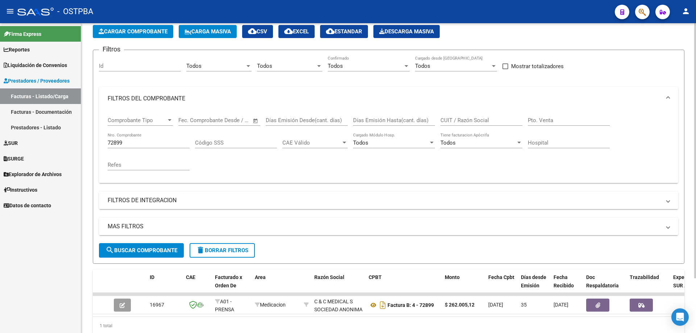
click at [134, 139] on div "72899 Nro. Comprobante" at bounding box center [149, 141] width 82 height 16
type input "7"
type input "20628"
click at [135, 251] on span "search Buscar Comprobante" at bounding box center [142, 250] width 72 height 7
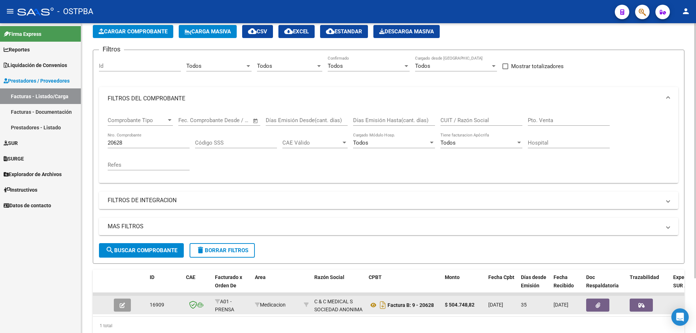
click at [122, 307] on icon "button" at bounding box center [122, 305] width 5 height 5
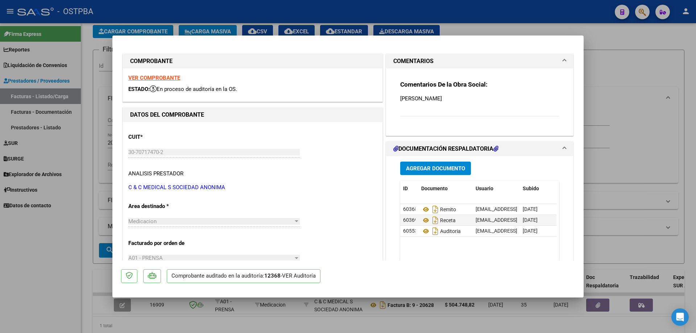
click at [144, 77] on strong "VER COMPROBANTE" at bounding box center [154, 78] width 52 height 7
click at [421, 208] on icon at bounding box center [425, 209] width 9 height 9
